Goal: Find specific page/section: Find specific page/section

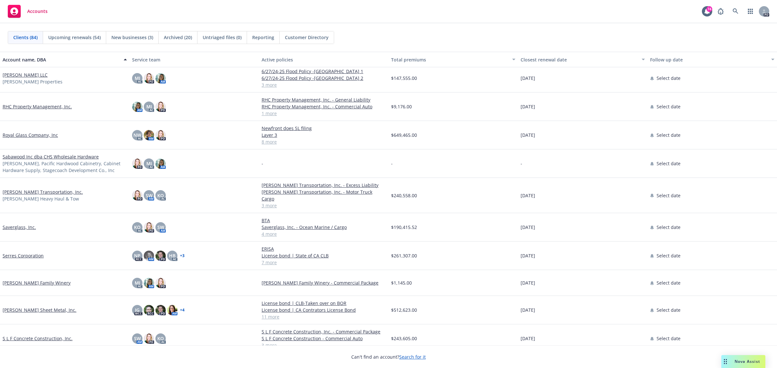
scroll to position [1538, 0]
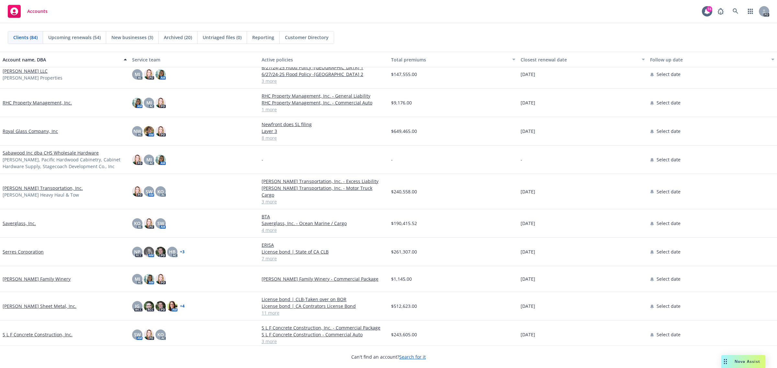
click at [18, 331] on link "S L F Concrete Construction, Inc." at bounding box center [38, 334] width 70 height 7
